Goal: Navigation & Orientation: Go to known website

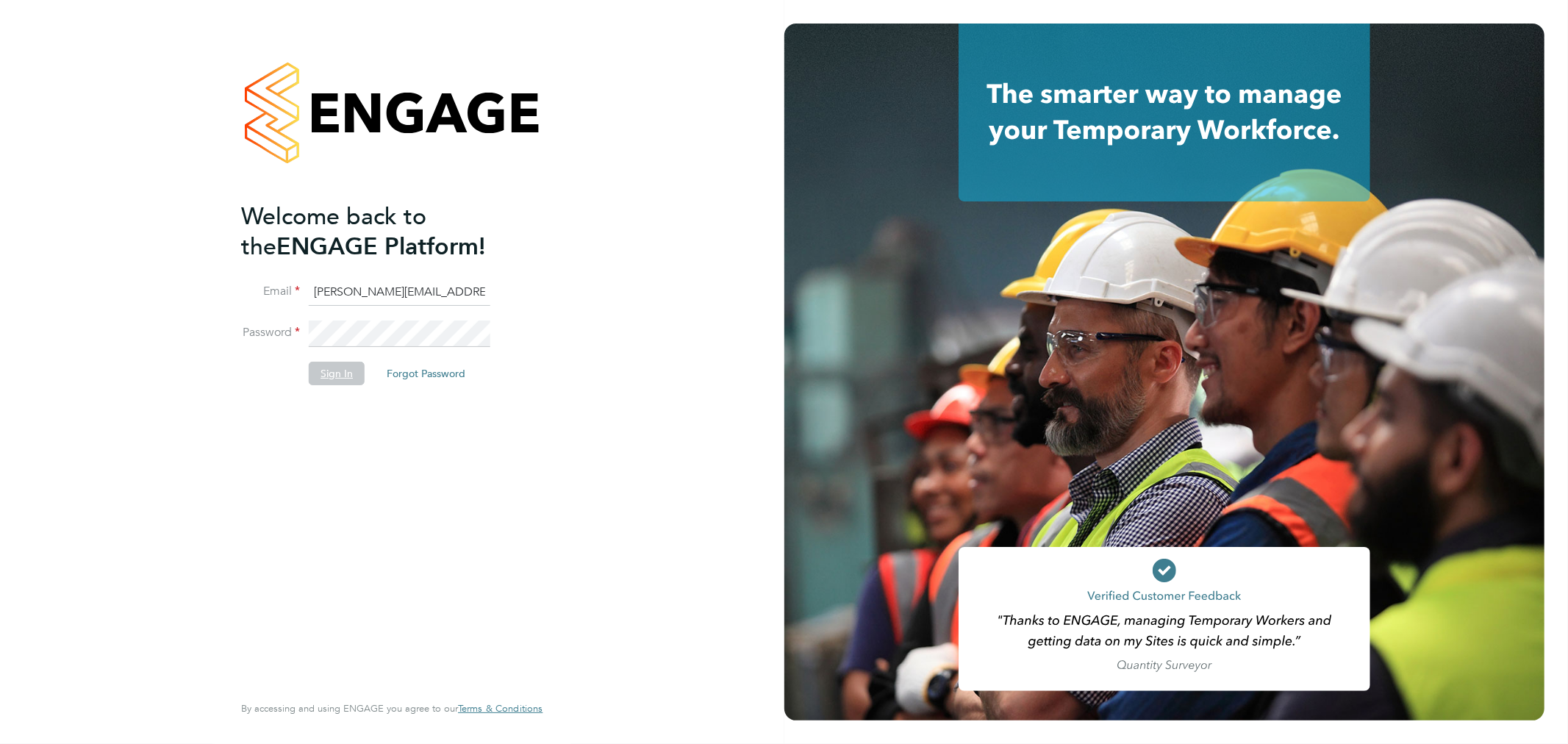
click at [344, 375] on button "Sign In" at bounding box center [336, 373] width 55 height 24
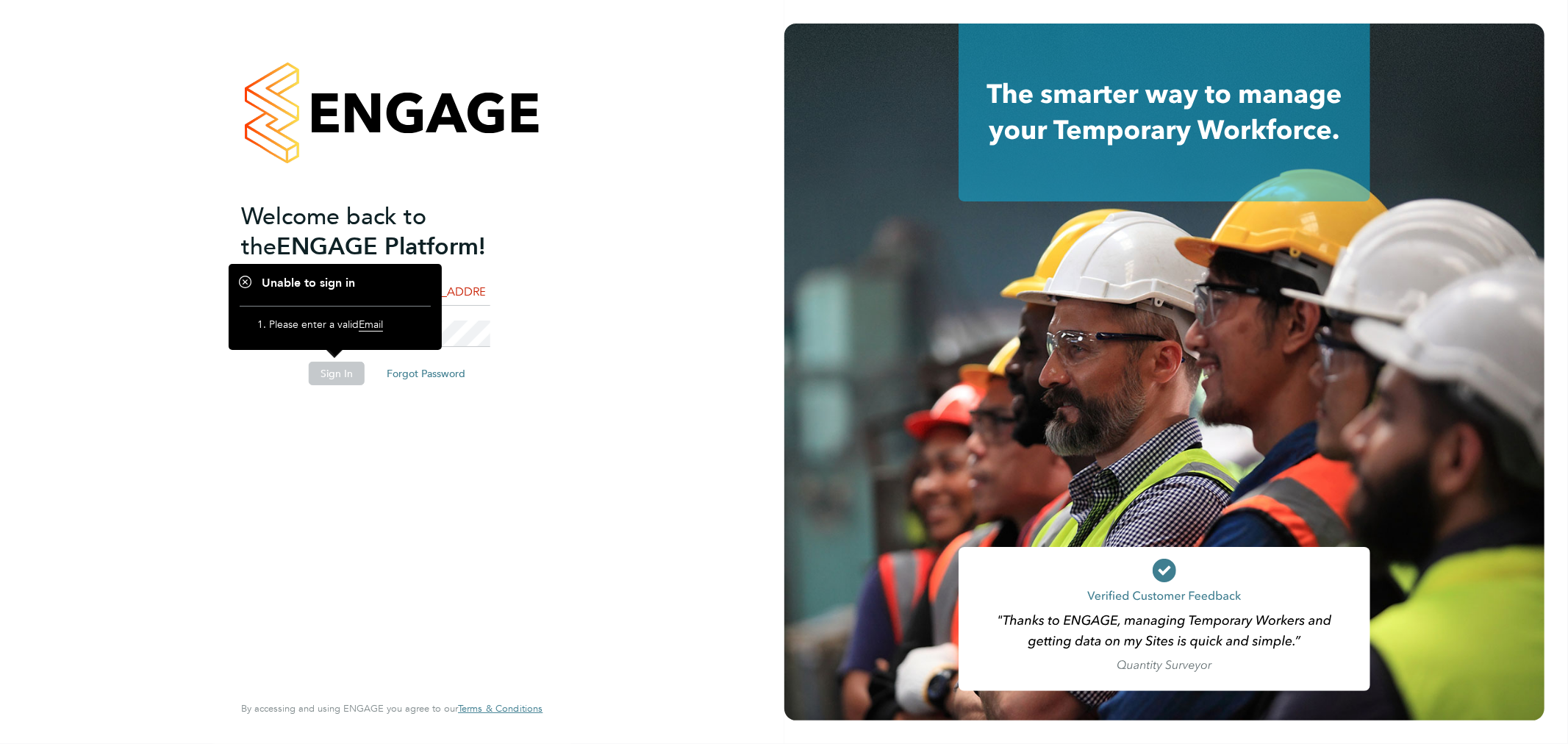
click at [344, 375] on button "Sign In" at bounding box center [336, 373] width 55 height 24
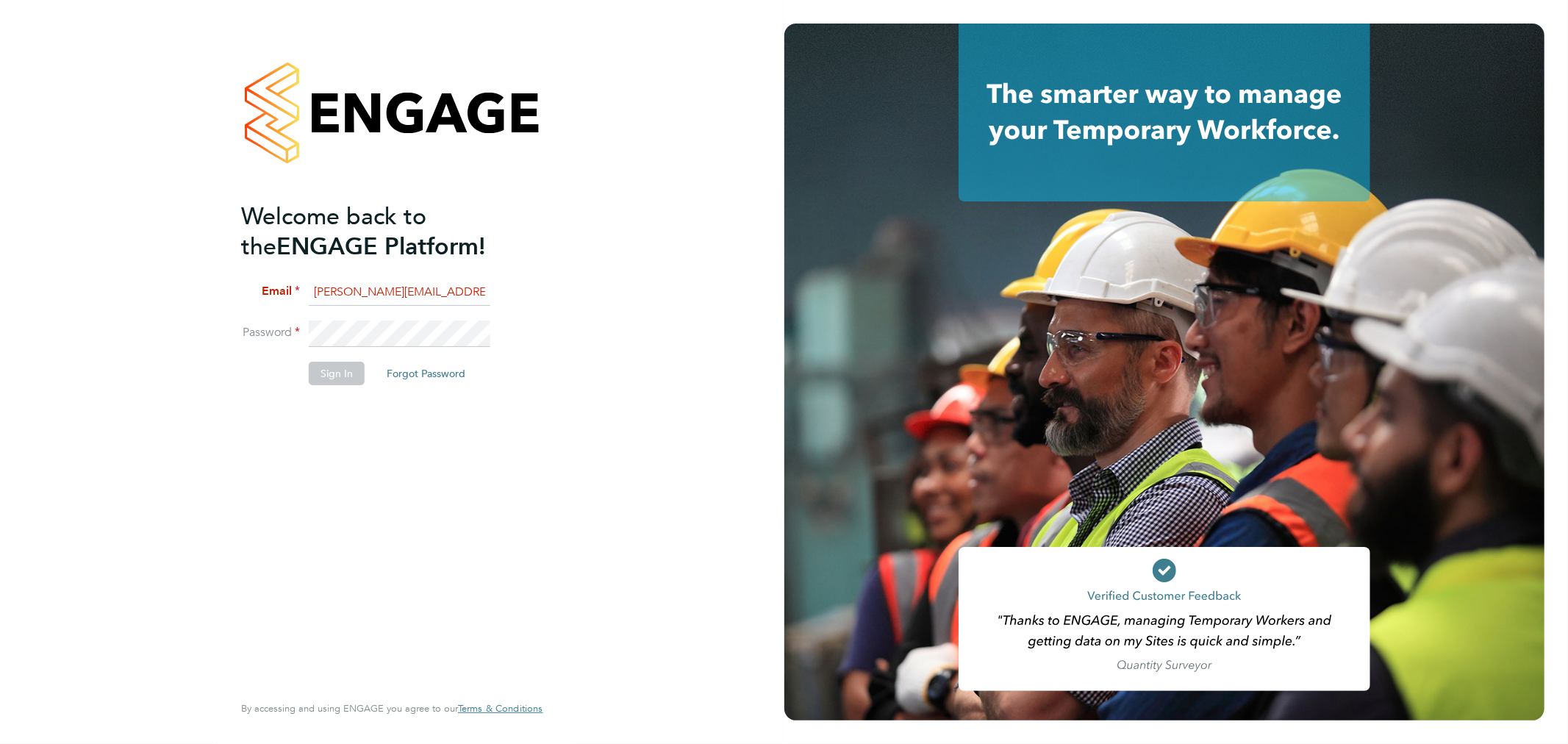
click at [338, 283] on input "[PERSON_NAME][EMAIL_ADDRESS][PERSON_NAME][DOMAIN_NAME]" at bounding box center [399, 292] width 182 height 26
click at [333, 373] on button "Sign In" at bounding box center [336, 373] width 55 height 24
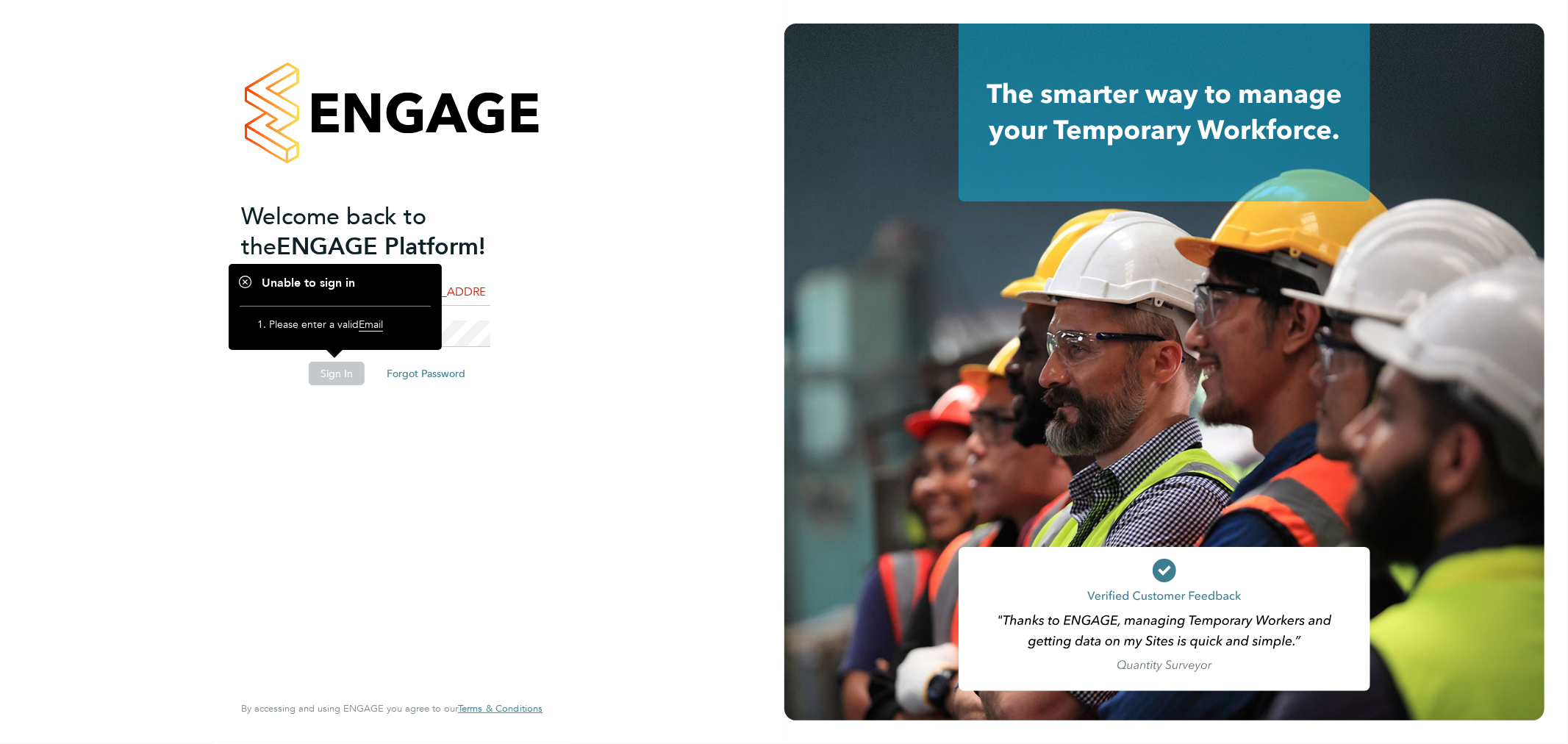
click at [333, 373] on button "Sign In" at bounding box center [336, 373] width 55 height 24
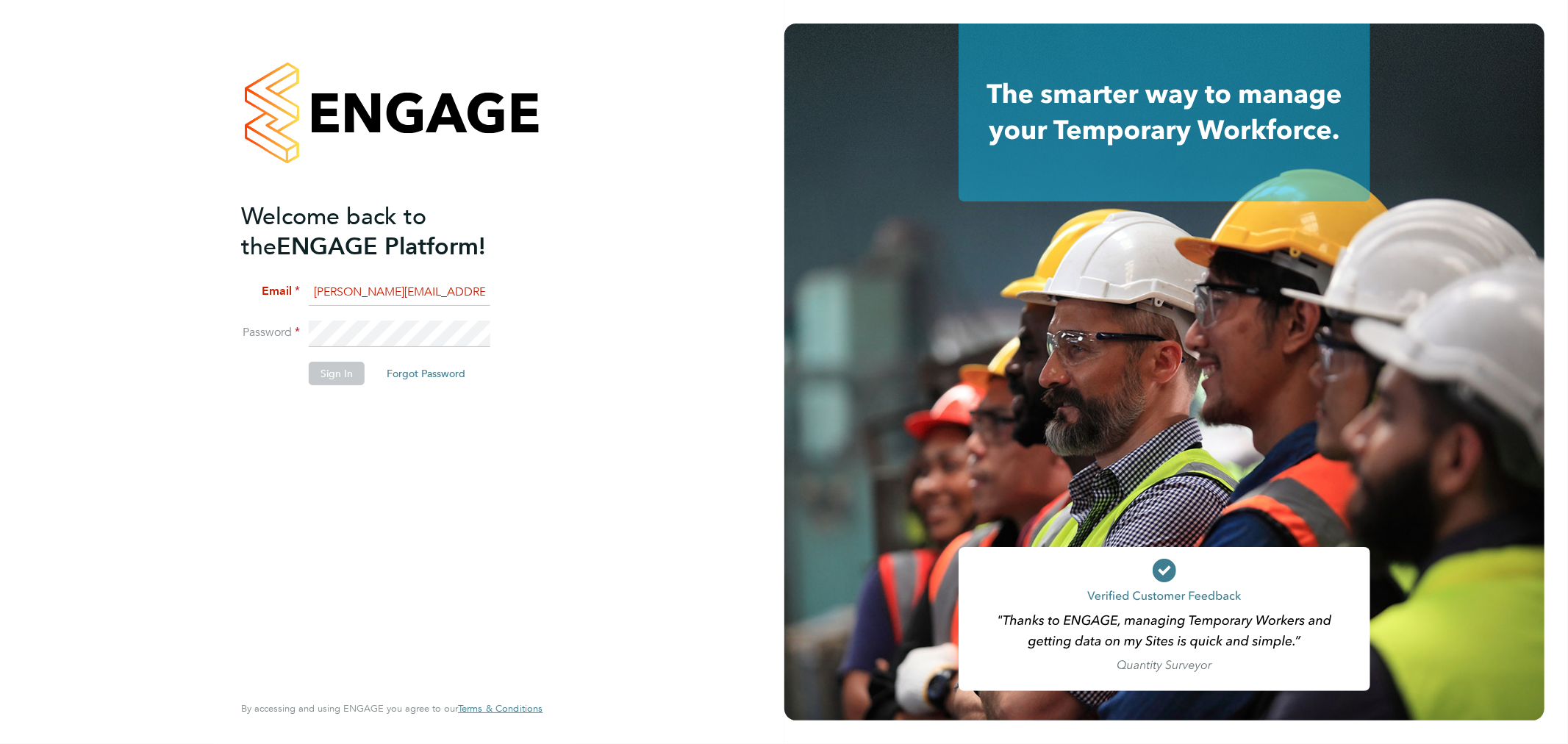
click at [333, 373] on button "Sign In" at bounding box center [336, 373] width 55 height 24
type input "[PERSON_NAME][EMAIL_ADDRESS][PERSON_NAME][DOMAIN_NAME]"
click at [325, 379] on button "Sign In" at bounding box center [336, 373] width 55 height 24
